Goal: Find specific page/section: Find specific page/section

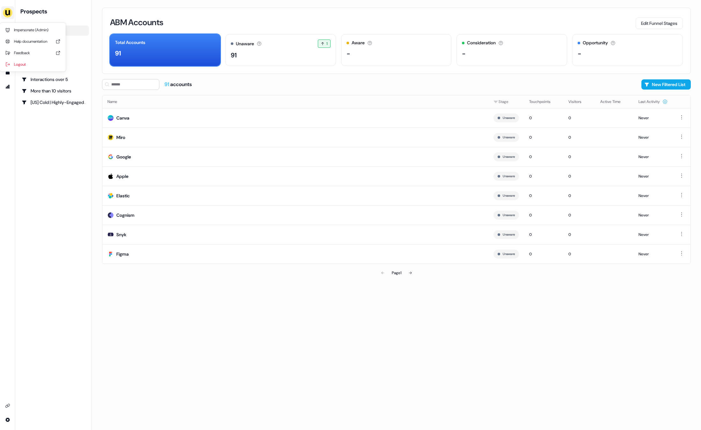
click at [8, 14] on img "side nav menu" at bounding box center [8, 13] width 10 height 10
click at [71, 14] on nav "Impersonate (Admin) Help documentation Feedback Logout Prospects ABM Accounts A…" at bounding box center [46, 215] width 92 height 430
click at [5, 43] on icon "Go to outbound experience" at bounding box center [7, 44] width 5 height 5
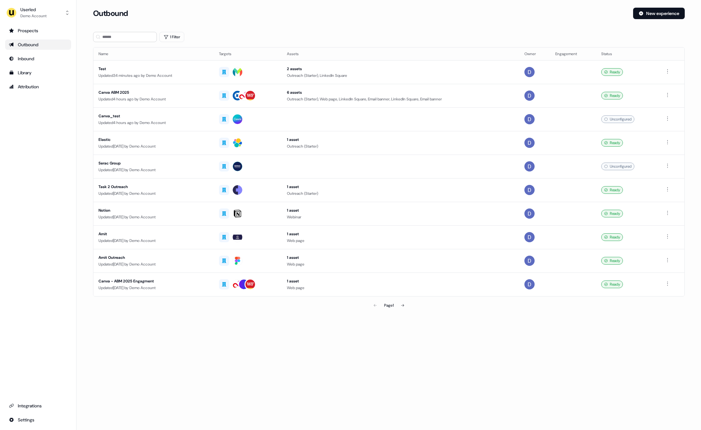
click at [343, 41] on div "1 Filter" at bounding box center [389, 37] width 592 height 10
